Goal: Task Accomplishment & Management: Manage account settings

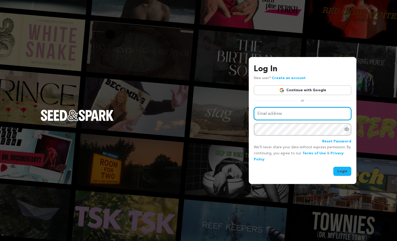
type input "newwindproductions@gmail.com"
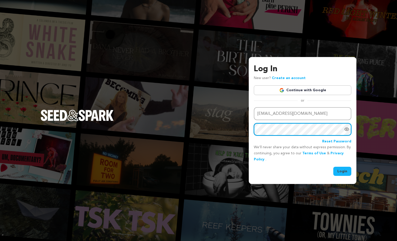
click at [342, 171] on button "Login" at bounding box center [342, 171] width 18 height 9
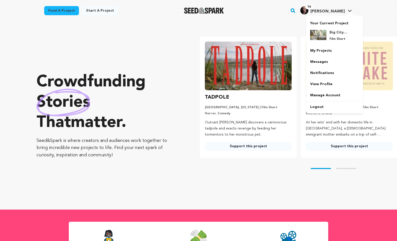
click at [340, 12] on span "[PERSON_NAME]" at bounding box center [327, 11] width 34 height 4
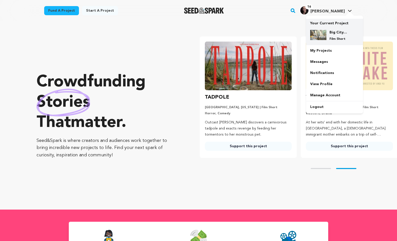
click at [332, 39] on p "Film Short" at bounding box center [339, 39] width 18 height 4
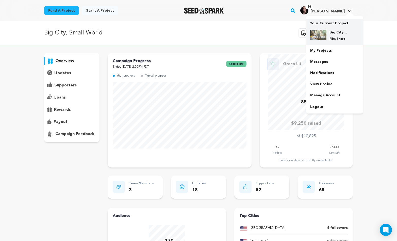
click at [318, 33] on img at bounding box center [318, 35] width 16 height 10
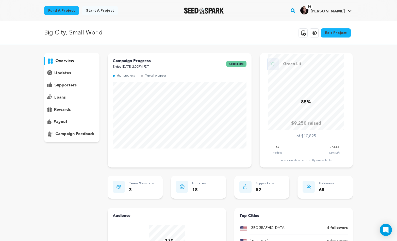
click at [317, 33] on icon at bounding box center [314, 33] width 6 height 6
